Goal: Task Accomplishment & Management: Complete application form

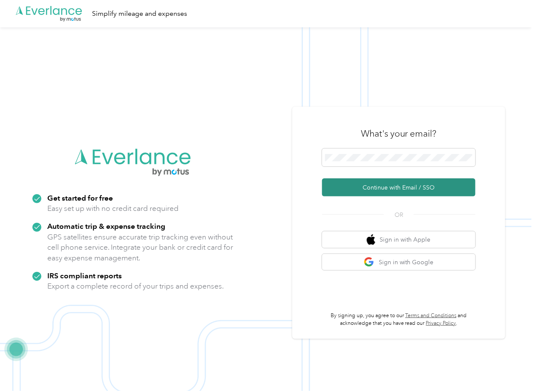
click at [347, 184] on button "Continue with Email / SSO" at bounding box center [399, 187] width 154 height 18
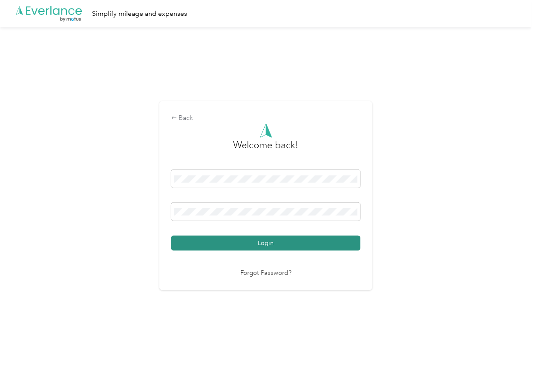
click at [203, 238] on button "Login" at bounding box center [265, 242] width 189 height 15
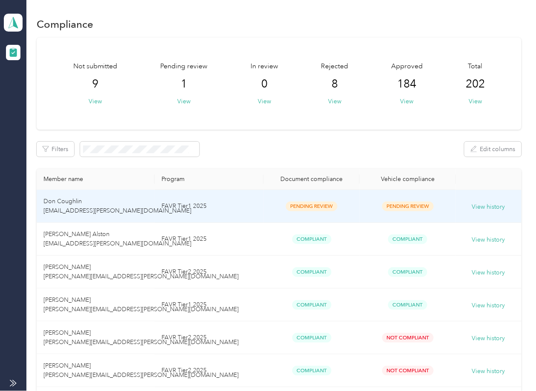
click at [213, 205] on td "FAVR Tier1 2025" at bounding box center [209, 206] width 109 height 33
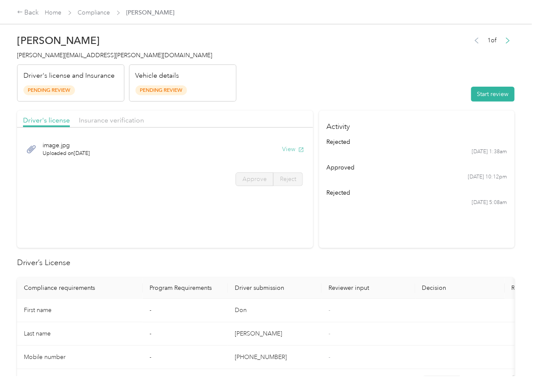
click at [291, 148] on button "View" at bounding box center [293, 149] width 22 height 9
click at [261, 93] on header "Don Coughlin [EMAIL_ADDRESS][PERSON_NAME][DOMAIN_NAME] Driver's license and Ins…" at bounding box center [266, 66] width 498 height 72
click at [110, 118] on span "Insurance verification" at bounding box center [111, 120] width 65 height 8
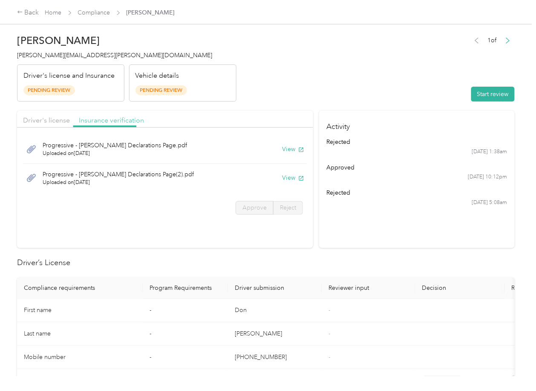
click at [106, 119] on span "Insurance verification" at bounding box center [111, 120] width 65 height 8
click at [292, 150] on button "View" at bounding box center [293, 149] width 22 height 9
click at [292, 176] on button "View" at bounding box center [293, 177] width 22 height 9
drag, startPoint x: 332, startPoint y: 107, endPoint x: 447, endPoint y: 105, distance: 115.6
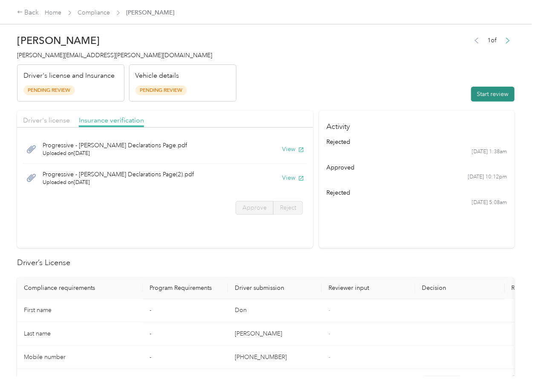
drag, startPoint x: 467, startPoint y: 101, endPoint x: 472, endPoint y: 99, distance: 4.6
click at [476, 99] on button "Start review" at bounding box center [493, 94] width 43 height 15
click at [42, 122] on span "Driver's license" at bounding box center [46, 120] width 47 height 8
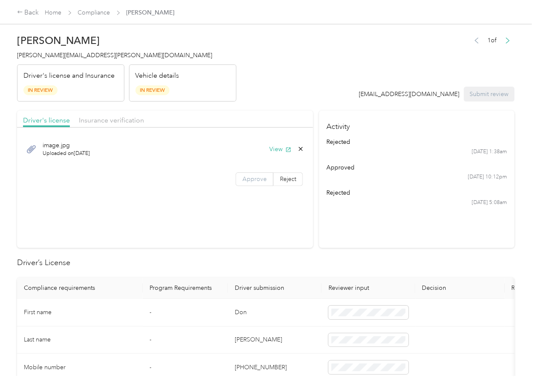
click at [256, 185] on label "Approve" at bounding box center [255, 179] width 38 height 14
click at [131, 123] on span "Insurance verification" at bounding box center [111, 120] width 65 height 8
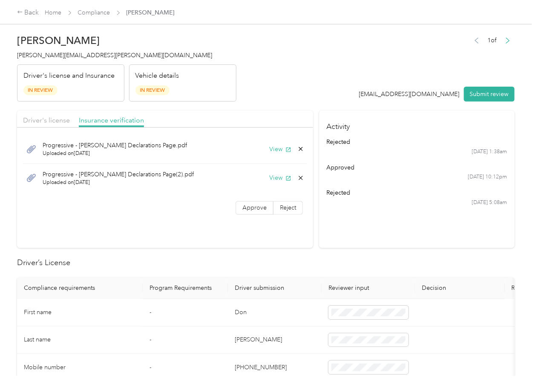
click at [247, 209] on span "Approve" at bounding box center [255, 207] width 24 height 7
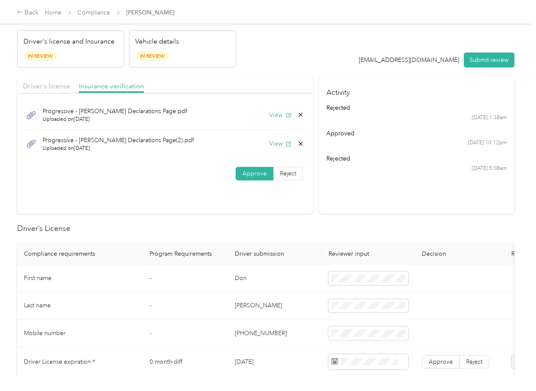
scroll to position [113, 0]
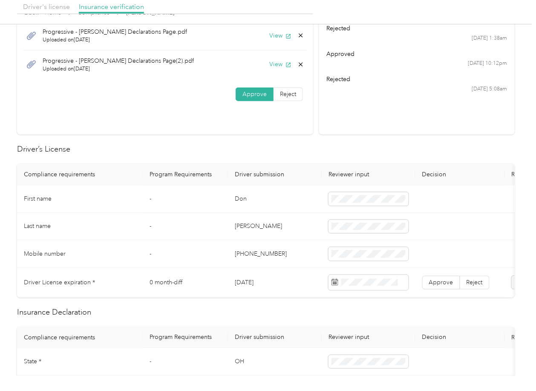
drag, startPoint x: 308, startPoint y: 199, endPoint x: 276, endPoint y: 197, distance: 32.0
click at [304, 199] on td "Don" at bounding box center [275, 199] width 94 height 28
click at [235, 201] on td "Don" at bounding box center [275, 199] width 94 height 28
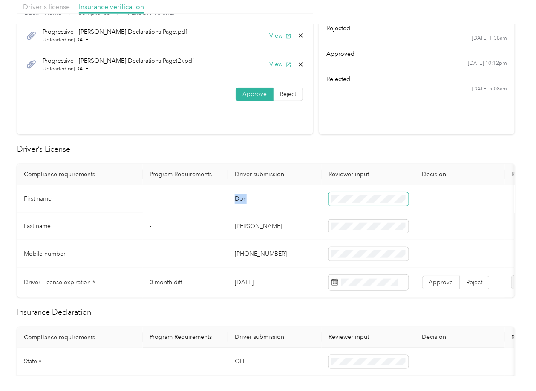
copy td "Don"
click at [363, 202] on span at bounding box center [369, 199] width 80 height 14
click at [255, 281] on td "[DATE]" at bounding box center [275, 282] width 94 height 29
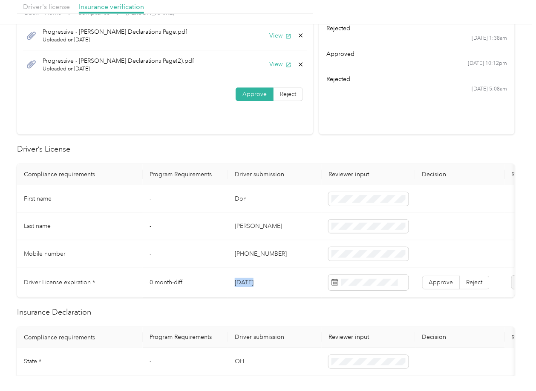
copy td "[DATE]"
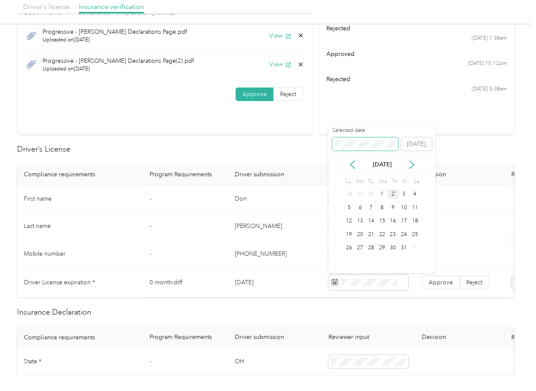
click at [353, 139] on span at bounding box center [366, 144] width 66 height 14
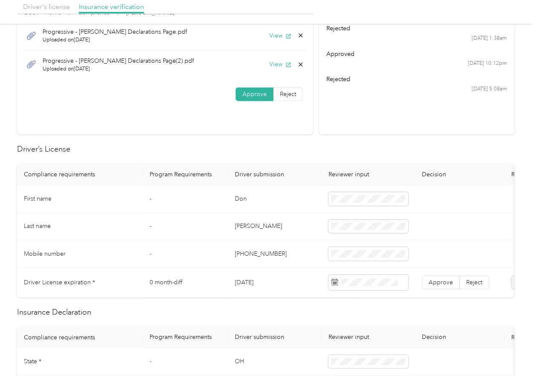
click at [259, 147] on h2 "Driver’s License" at bounding box center [266, 149] width 498 height 12
click at [446, 283] on span "Approve" at bounding box center [441, 281] width 24 height 7
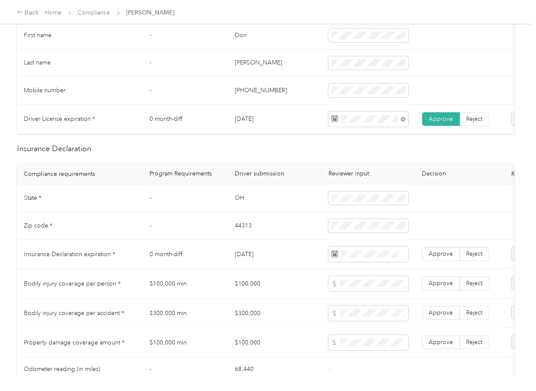
scroll to position [284, 0]
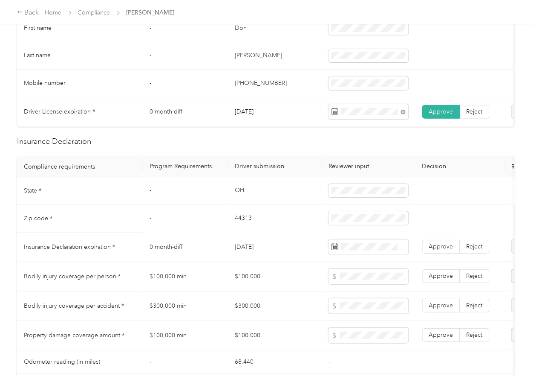
click at [236, 203] on td "OH" at bounding box center [275, 191] width 94 height 28
copy td "OH"
click at [356, 198] on span at bounding box center [369, 191] width 80 height 14
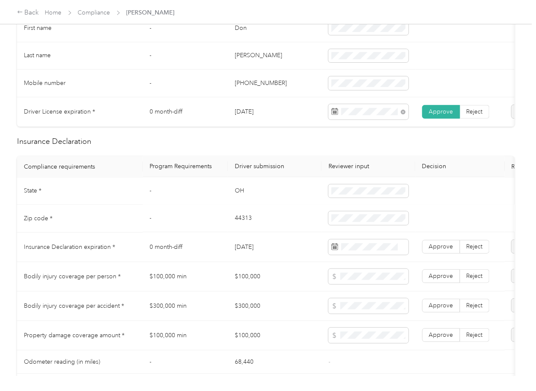
click at [239, 225] on td "44313" at bounding box center [275, 219] width 94 height 28
copy td "44313"
drag, startPoint x: 298, startPoint y: 262, endPoint x: 26, endPoint y: 250, distance: 272.3
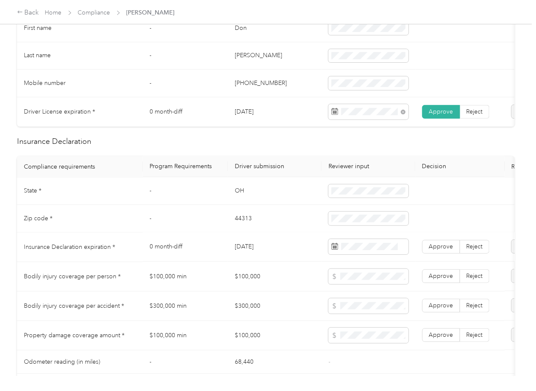
click at [294, 262] on td "[DATE]" at bounding box center [275, 246] width 94 height 29
click at [382, 249] on span at bounding box center [369, 246] width 80 height 15
click at [235, 205] on td "OH" at bounding box center [275, 191] width 94 height 28
click at [426, 250] on label "Approve" at bounding box center [442, 247] width 38 height 14
drag, startPoint x: 229, startPoint y: 258, endPoint x: 261, endPoint y: 218, distance: 51.3
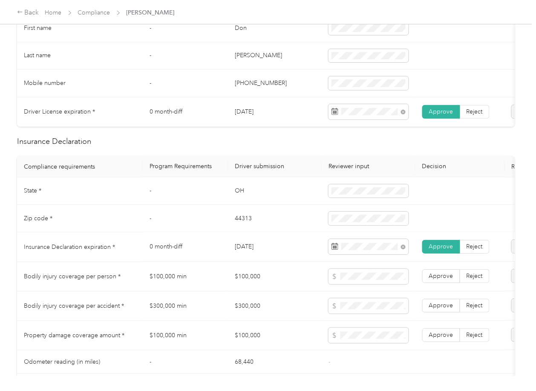
click at [229, 258] on td "[DATE]" at bounding box center [275, 246] width 94 height 29
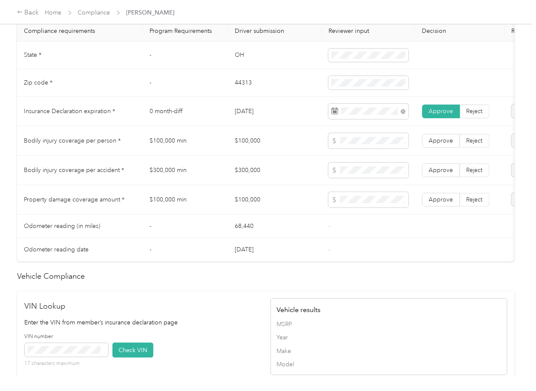
scroll to position [682, 0]
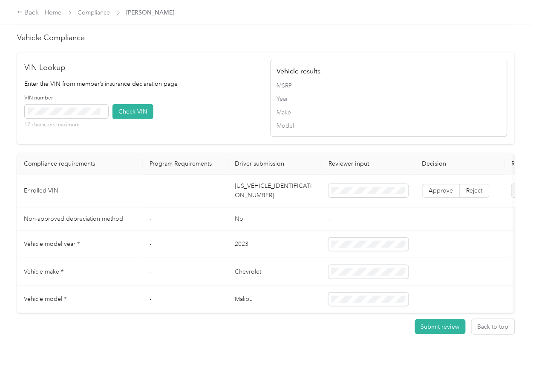
click at [265, 182] on td "[US_VEHICLE_IDENTIFICATION_NUMBER]" at bounding box center [275, 190] width 94 height 33
copy td "[US_VEHICLE_IDENTIFICATION_NUMBER]"
drag, startPoint x: 202, startPoint y: 100, endPoint x: 115, endPoint y: 107, distance: 87.3
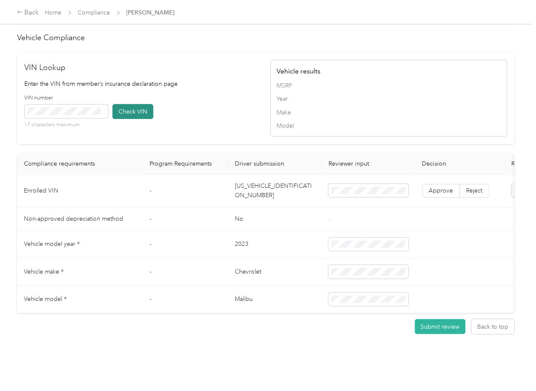
click at [202, 101] on div "VIN number 17 characters maximum Check VIN" at bounding box center [143, 114] width 237 height 41
click at [130, 104] on button "Check VIN" at bounding box center [133, 111] width 41 height 15
click at [445, 187] on span "Approve" at bounding box center [441, 190] width 24 height 7
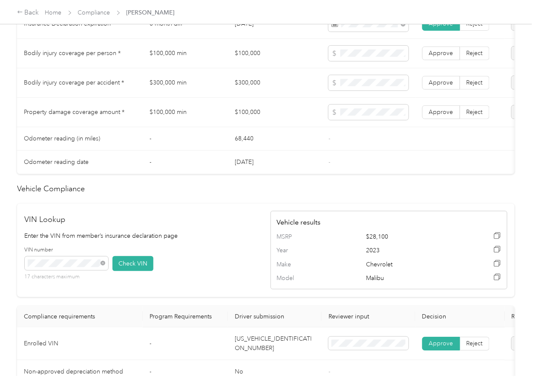
scroll to position [398, 0]
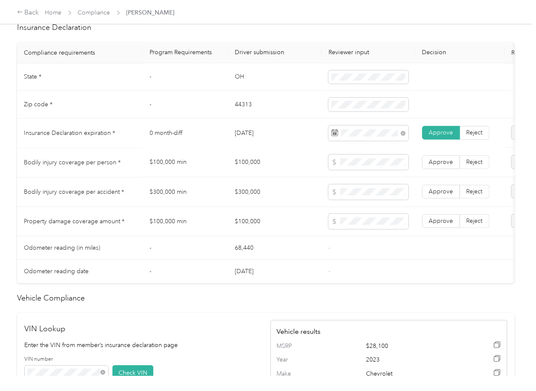
click at [259, 173] on td "$100,000" at bounding box center [275, 162] width 94 height 29
copy td "$100,000"
click at [243, 197] on td "$300,000" at bounding box center [275, 191] width 94 height 29
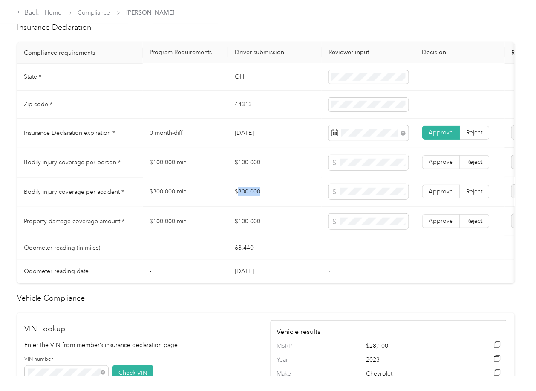
click at [243, 197] on td "$300,000" at bounding box center [275, 191] width 94 height 29
copy td "$300,000"
click at [456, 197] on label "Approve" at bounding box center [442, 192] width 38 height 14
click at [449, 166] on span "Approve" at bounding box center [441, 162] width 24 height 7
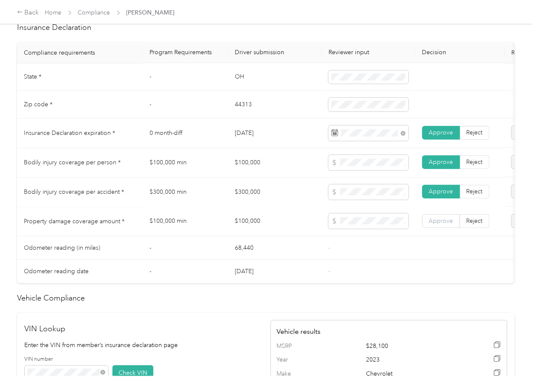
click at [448, 225] on span "Approve" at bounding box center [441, 220] width 24 height 7
click at [428, 269] on td at bounding box center [461, 271] width 90 height 23
click at [230, 207] on td "$300,000" at bounding box center [275, 191] width 94 height 29
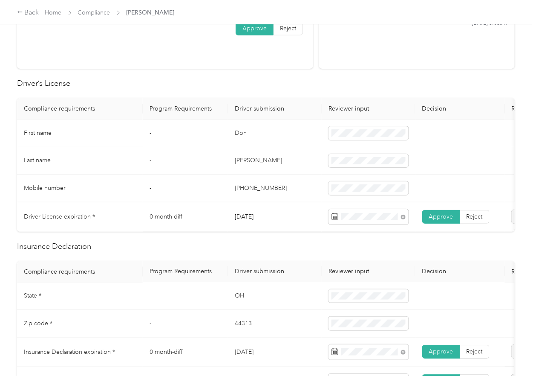
scroll to position [0, 0]
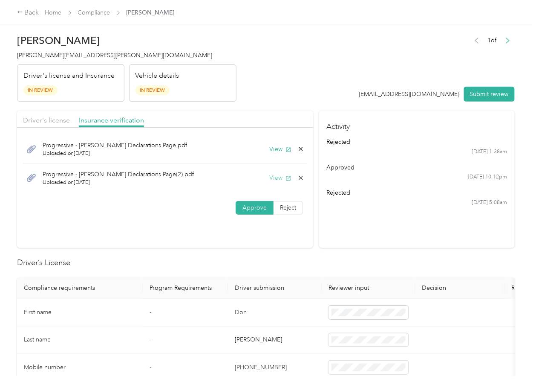
click at [276, 180] on button "View" at bounding box center [280, 177] width 22 height 9
click at [299, 177] on icon at bounding box center [301, 178] width 4 height 4
click at [275, 185] on button "Yes" at bounding box center [277, 184] width 17 height 14
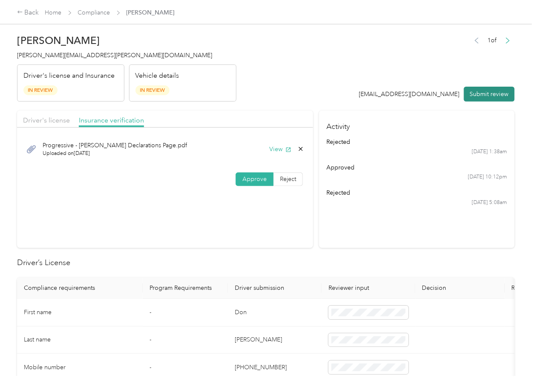
click at [475, 94] on button "Submit review" at bounding box center [489, 94] width 51 height 15
click at [53, 55] on span "[PERSON_NAME][EMAIL_ADDRESS][PERSON_NAME][DOMAIN_NAME]" at bounding box center [114, 55] width 195 height 7
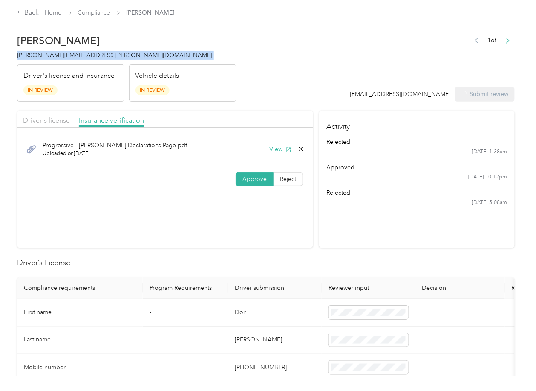
click at [53, 55] on span "[PERSON_NAME][EMAIL_ADDRESS][PERSON_NAME][DOMAIN_NAME]" at bounding box center [114, 55] width 195 height 7
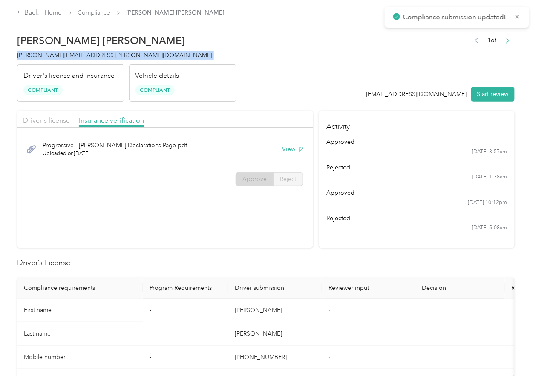
copy span "[PERSON_NAME][EMAIL_ADDRESS][PERSON_NAME][DOMAIN_NAME]"
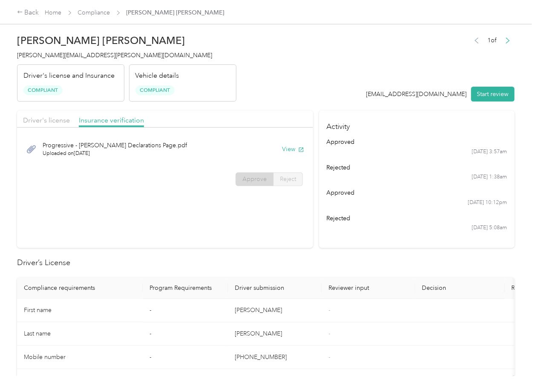
click at [297, 230] on section "Driver's license Insurance verification Progressive - [PERSON_NAME] Declaration…" at bounding box center [165, 178] width 296 height 137
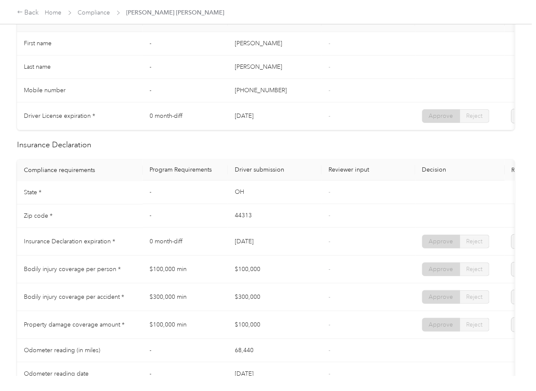
scroll to position [341, 0]
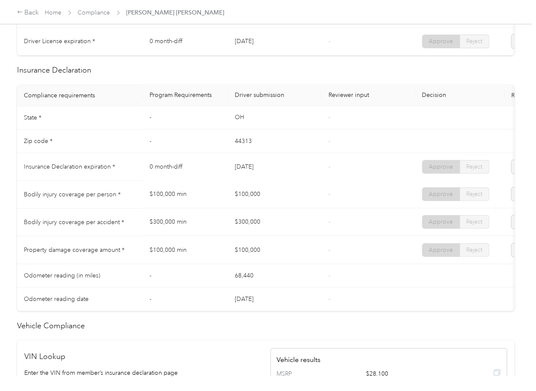
click at [281, 209] on td "$100,000" at bounding box center [275, 195] width 94 height 28
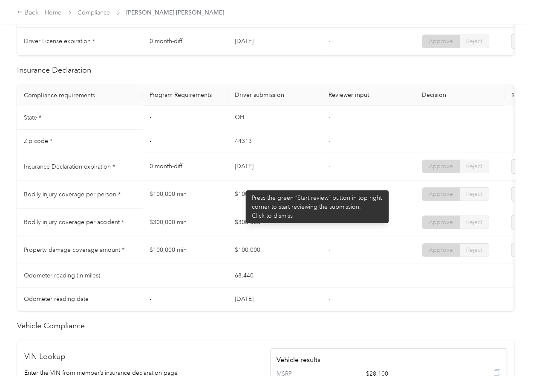
drag, startPoint x: 250, startPoint y: 179, endPoint x: 258, endPoint y: 188, distance: 12.4
click at [262, 178] on td "[DATE]" at bounding box center [275, 167] width 94 height 28
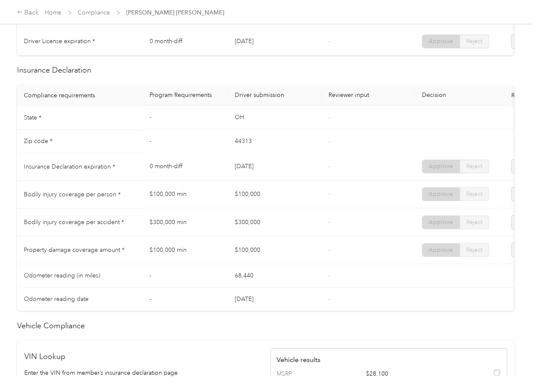
click at [252, 195] on td "$100,000" at bounding box center [275, 195] width 94 height 28
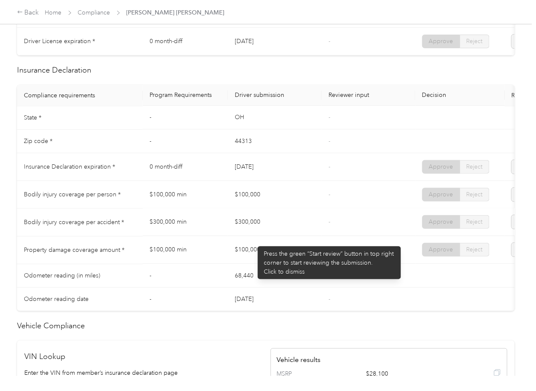
click at [254, 236] on td "$300,000" at bounding box center [275, 223] width 94 height 28
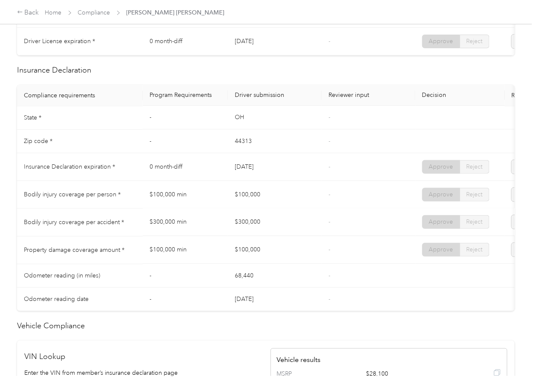
click at [258, 235] on td "$300,000" at bounding box center [275, 223] width 94 height 28
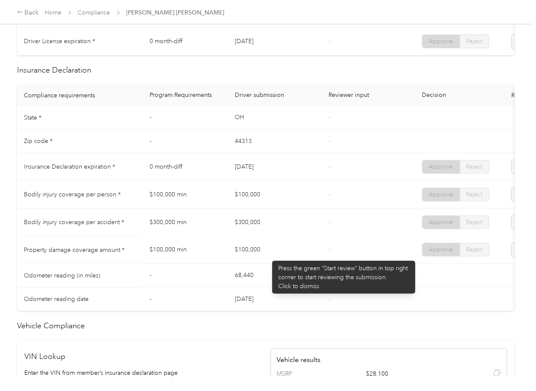
click at [268, 256] on td "$100,000" at bounding box center [275, 250] width 94 height 28
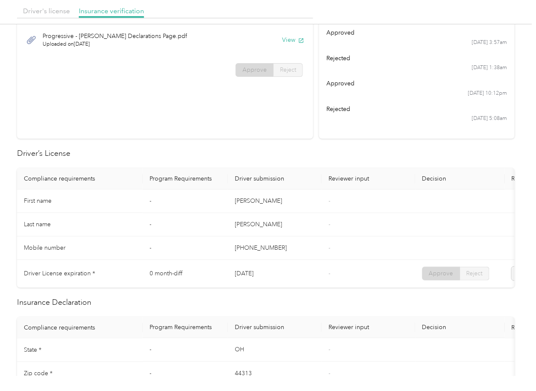
scroll to position [0, 0]
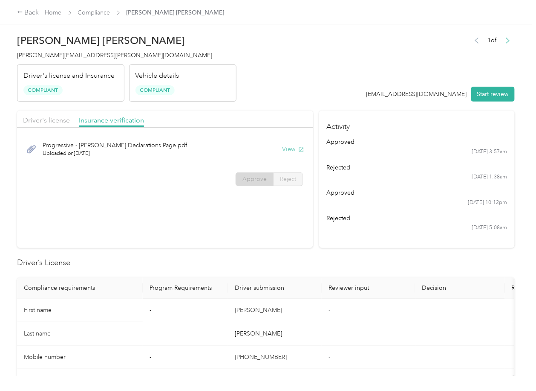
click at [292, 147] on button "View" at bounding box center [293, 149] width 22 height 9
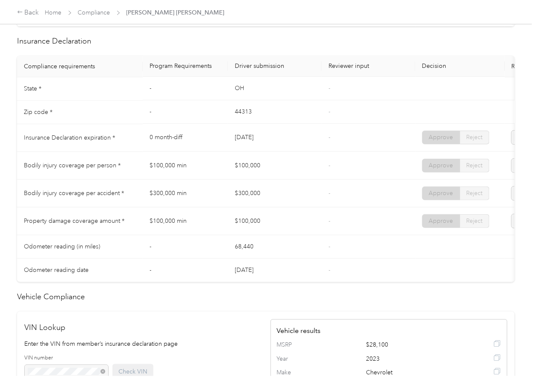
scroll to position [647, 0]
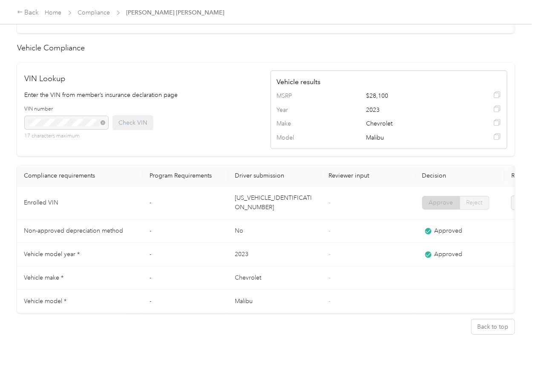
click at [254, 186] on td "[US_VEHICLE_IDENTIFICATION_NUMBER]" at bounding box center [275, 202] width 94 height 33
copy td "[US_VEHICLE_IDENTIFICATION_NUMBER]"
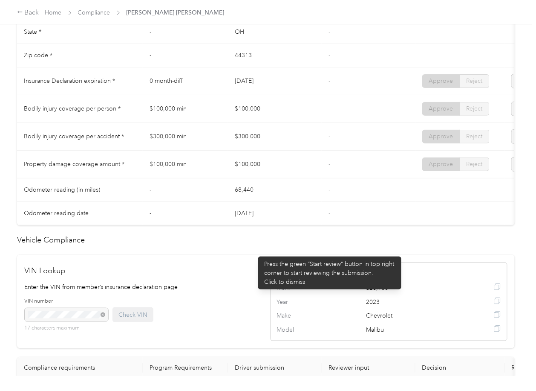
scroll to position [363, 0]
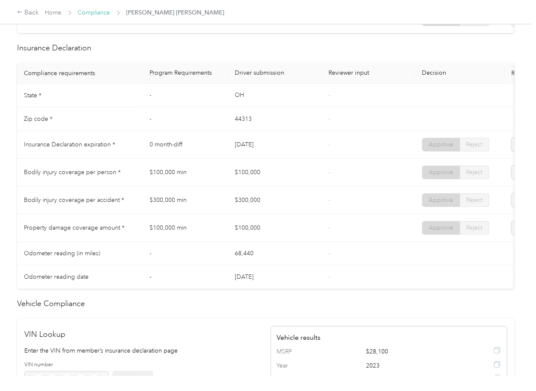
click at [87, 12] on link "Compliance" at bounding box center [94, 12] width 32 height 7
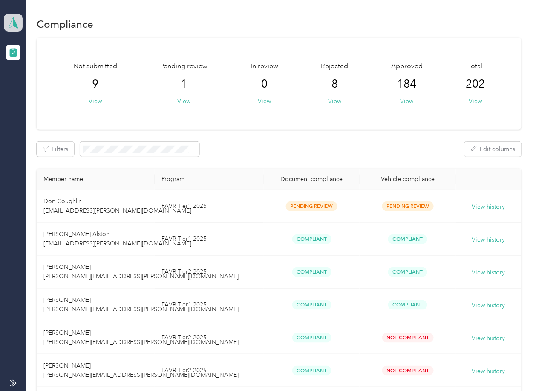
click at [14, 23] on polygon at bounding box center [15, 22] width 5 height 11
click at [29, 87] on div "Log out" at bounding box center [27, 89] width 33 height 9
